Goal: Browse casually: Explore the website without a specific task or goal

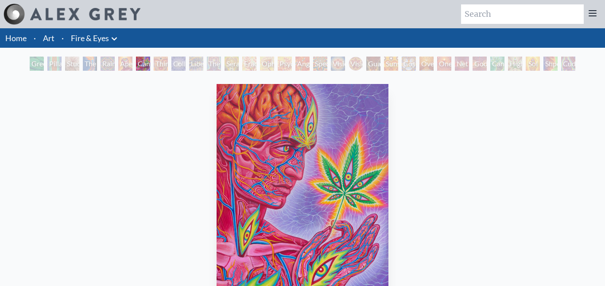
click at [154, 62] on div "Third Eye Tears of Joy" at bounding box center [161, 64] width 14 height 14
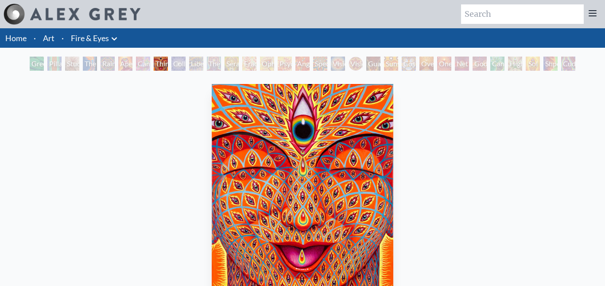
click at [139, 65] on div "Cannabis Sutra" at bounding box center [143, 64] width 14 height 14
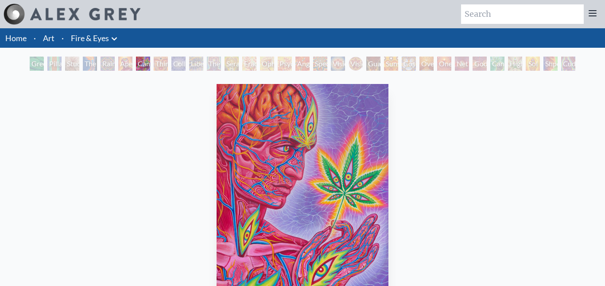
click at [203, 66] on div "Liberation Through Seeing" at bounding box center [196, 64] width 14 height 14
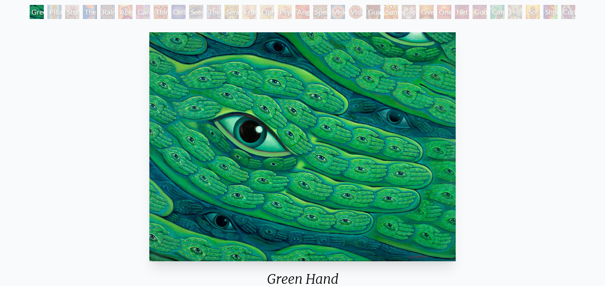
scroll to position [59, 0]
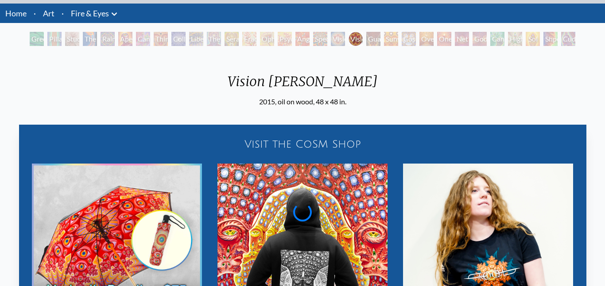
scroll to position [24, 0]
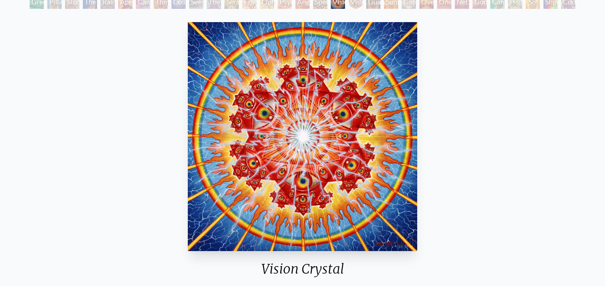
scroll to position [64, 0]
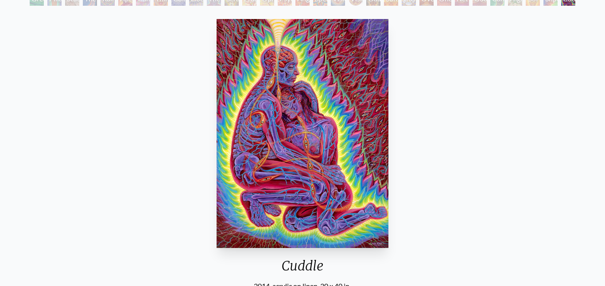
scroll to position [64, 0]
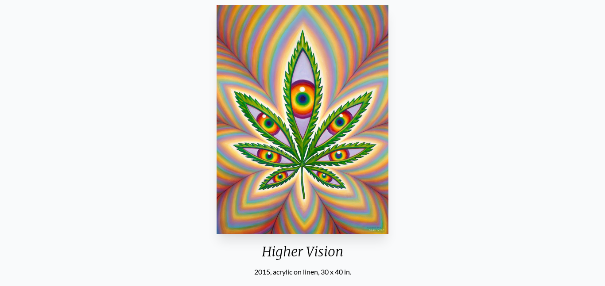
scroll to position [81, 0]
